Goal: Navigation & Orientation: Find specific page/section

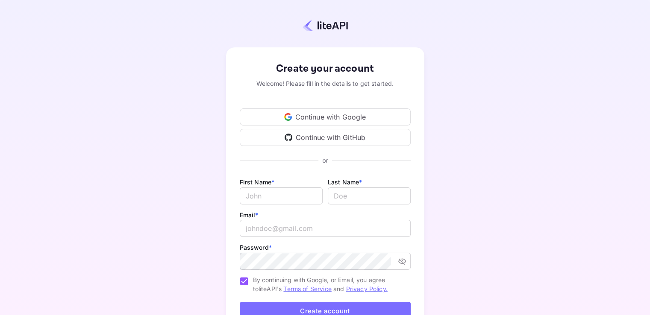
click at [274, 111] on div "Continue with Google" at bounding box center [325, 117] width 171 height 17
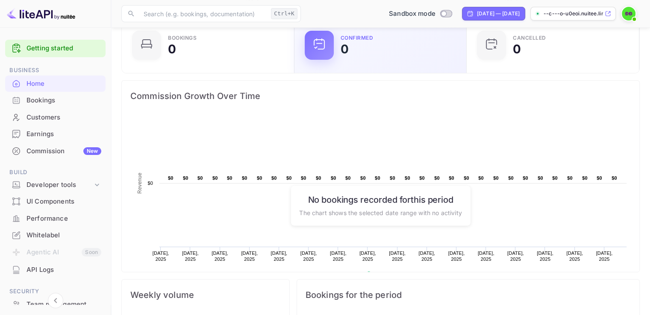
scroll to position [126, 0]
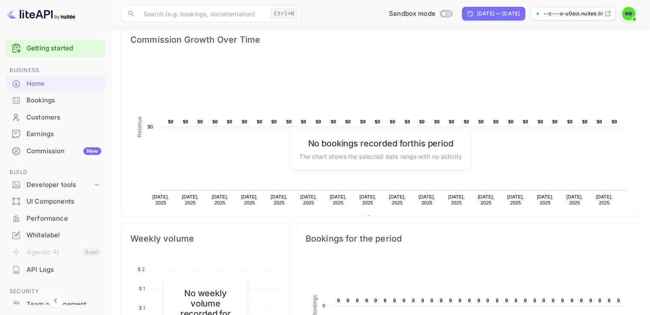
click at [63, 104] on div "Bookings" at bounding box center [63, 101] width 75 height 10
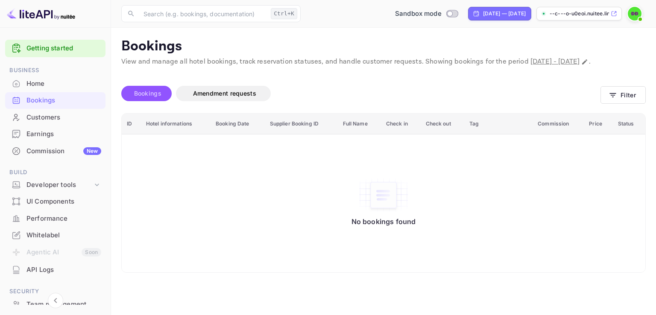
click at [162, 99] on span "Bookings" at bounding box center [148, 93] width 36 height 10
click at [72, 45] on link "Getting started" at bounding box center [63, 49] width 75 height 10
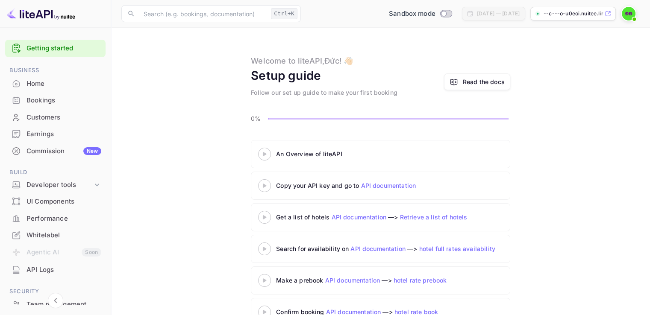
scroll to position [24, 0]
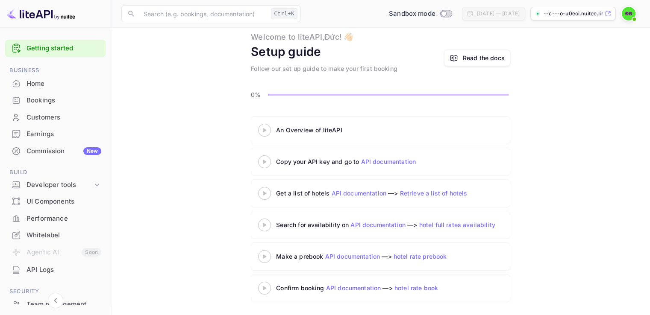
click at [348, 286] on link "API documentation" at bounding box center [353, 288] width 55 height 7
